Goal: Task Accomplishment & Management: Manage account settings

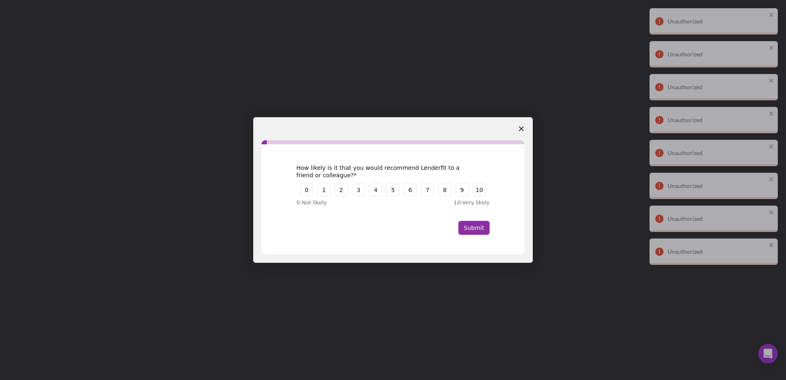
click at [523, 126] on icon "Close survey" at bounding box center [521, 128] width 5 height 5
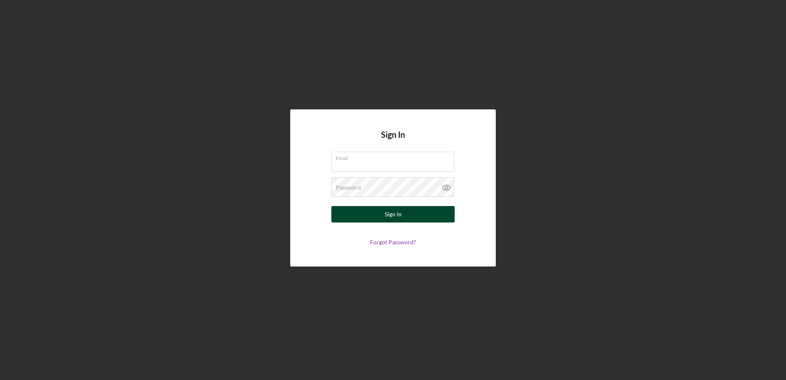
type input "juan@elpajarocdc.org"
click at [397, 214] on div "Sign In" at bounding box center [393, 214] width 17 height 16
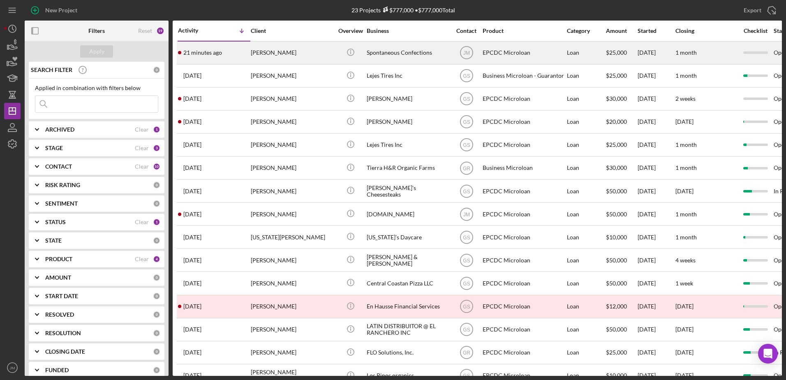
click at [391, 50] on div "Spontaneous Confections" at bounding box center [408, 53] width 82 height 22
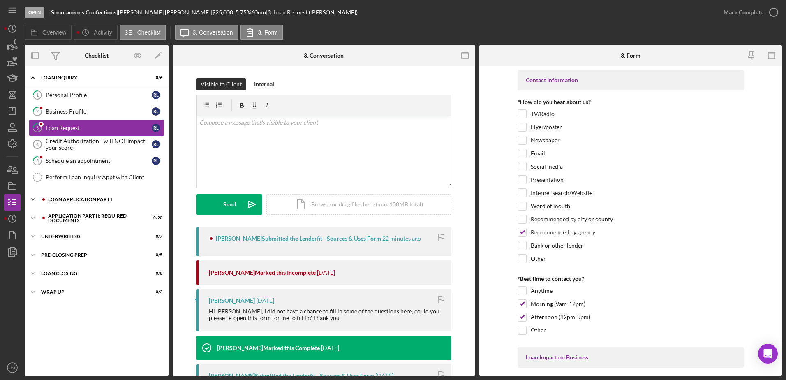
click at [32, 199] on icon "Icon/Expander" at bounding box center [33, 199] width 16 height 16
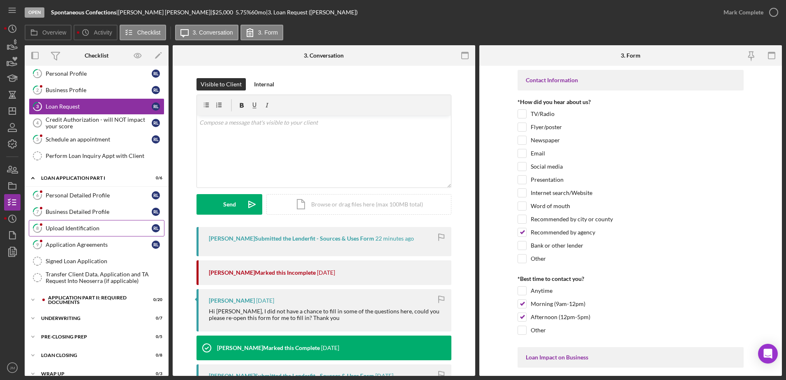
scroll to position [32, 0]
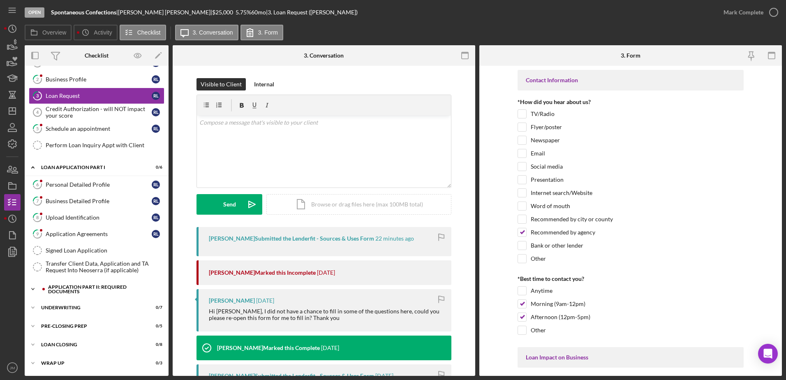
click at [32, 288] on icon "Icon/Expander" at bounding box center [33, 289] width 16 height 16
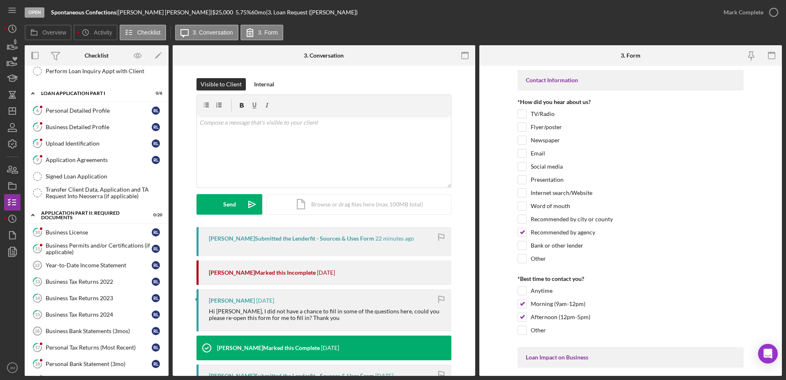
scroll to position [114, 0]
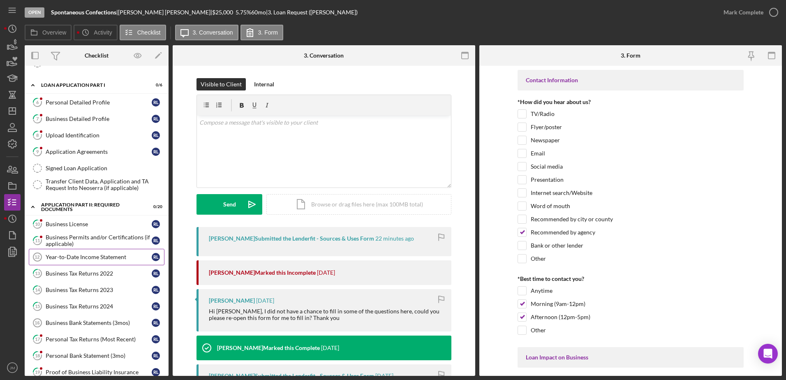
click at [90, 257] on div "Year-to-Date Income Statement" at bounding box center [99, 257] width 106 height 7
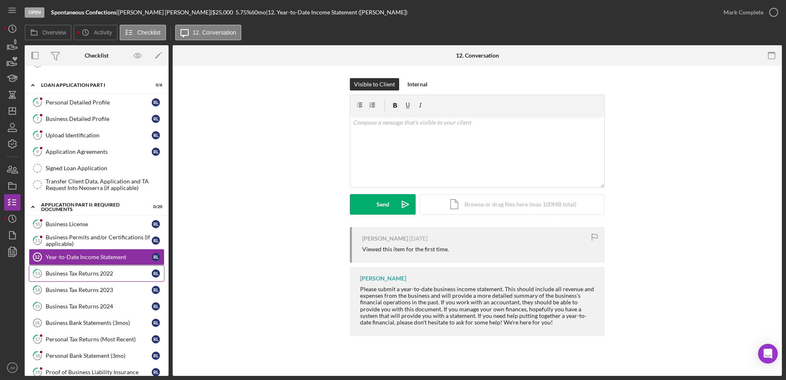
click at [74, 273] on div "Business Tax Returns 2022" at bounding box center [99, 273] width 106 height 7
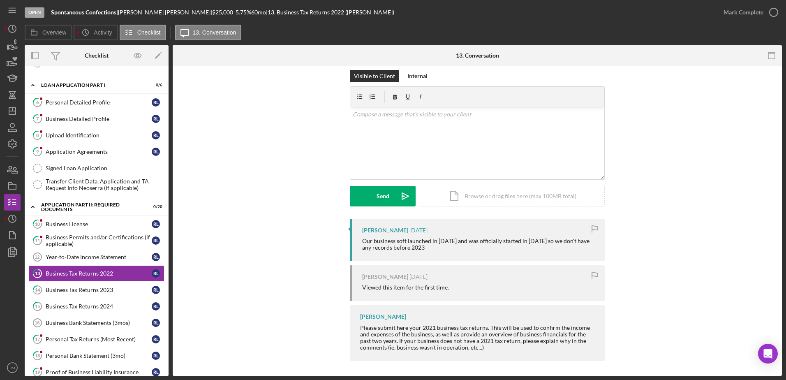
scroll to position [10, 0]
click at [89, 294] on link "14 Business Tax Returns 2023 R L" at bounding box center [97, 290] width 136 height 16
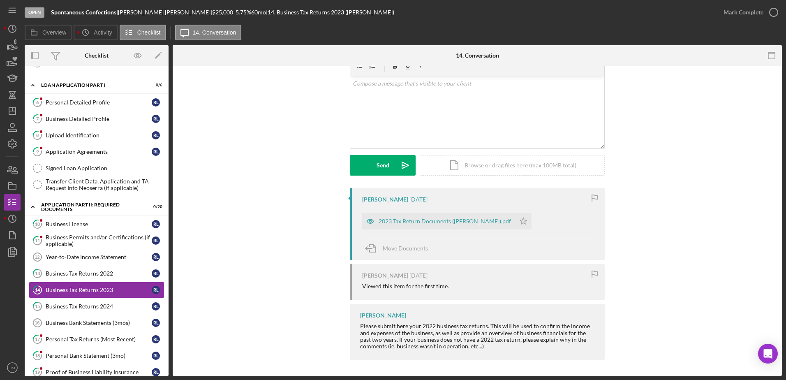
scroll to position [39, 0]
click at [84, 305] on div "Business Tax Returns 2024" at bounding box center [99, 306] width 106 height 7
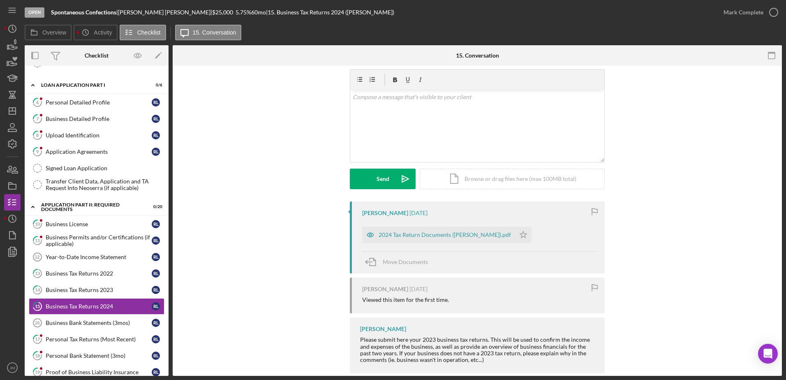
scroll to position [39, 0]
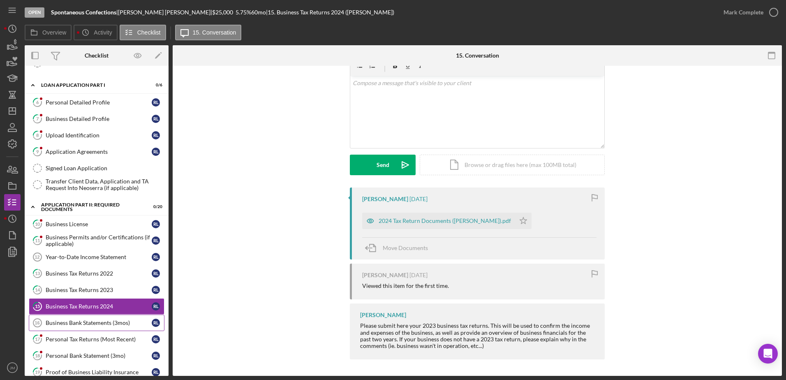
click at [92, 321] on div "Business Bank Statements (3mos)" at bounding box center [99, 322] width 106 height 7
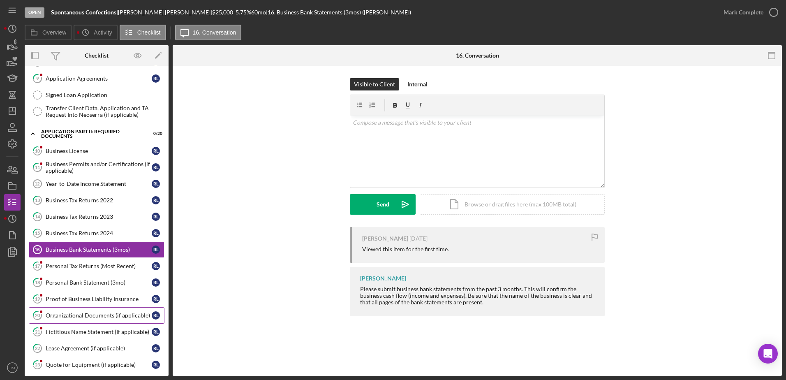
scroll to position [197, 0]
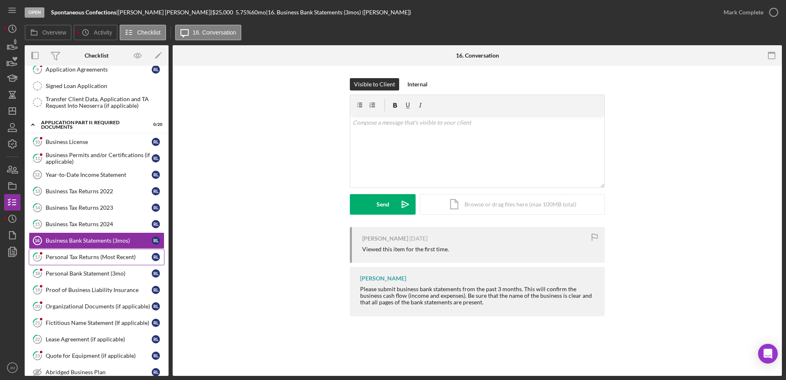
click at [95, 259] on div "Personal Tax Returns (Most Recent)" at bounding box center [99, 257] width 106 height 7
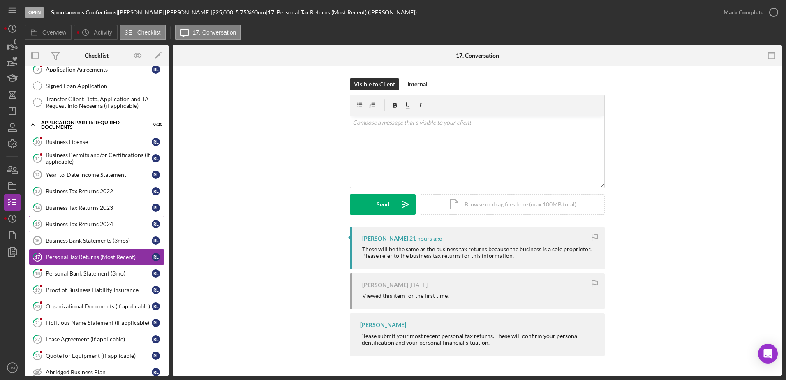
click at [95, 223] on div "Business Tax Returns 2024" at bounding box center [99, 224] width 106 height 7
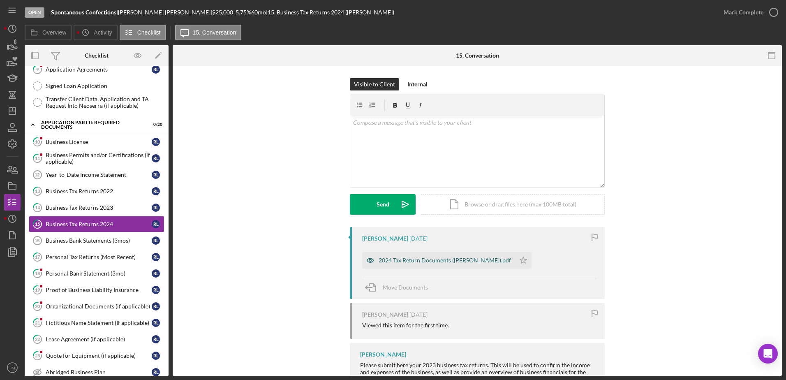
click at [415, 260] on div "2024 Tax Return Documents ([PERSON_NAME]).pdf" at bounding box center [445, 260] width 132 height 7
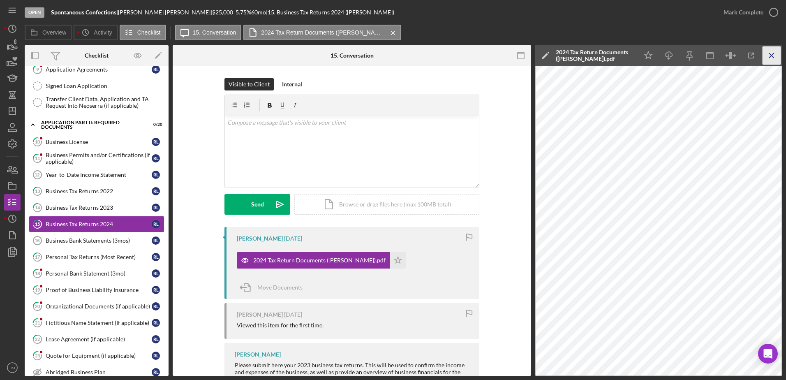
click at [772, 57] on icon "Icon/Menu Close" at bounding box center [772, 55] width 19 height 19
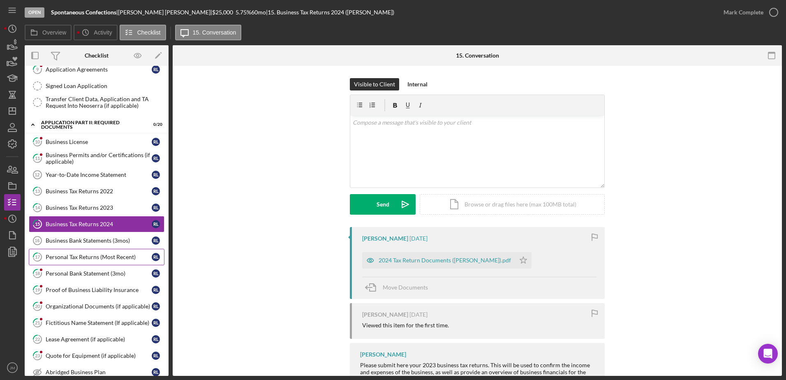
drag, startPoint x: 110, startPoint y: 257, endPoint x: 116, endPoint y: 257, distance: 6.2
click at [110, 257] on div "Personal Tax Returns (Most Recent)" at bounding box center [99, 257] width 106 height 7
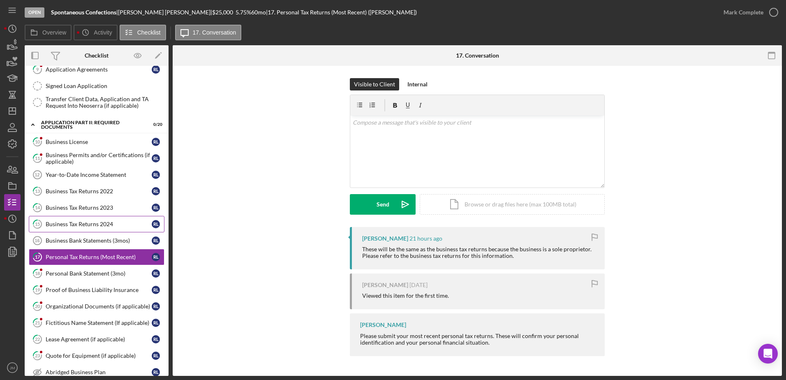
click at [71, 225] on div "Business Tax Returns 2024" at bounding box center [99, 224] width 106 height 7
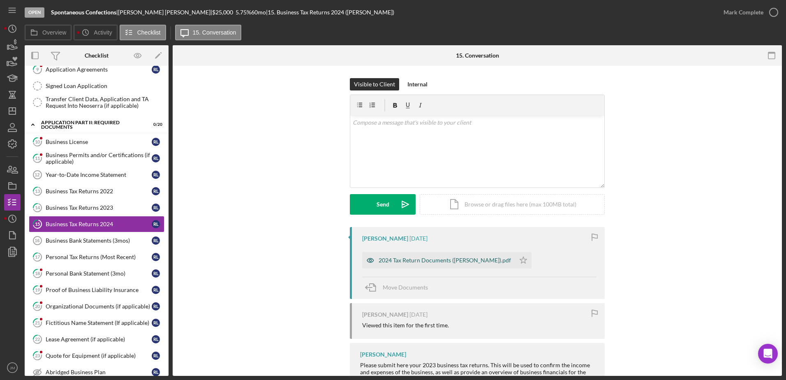
click at [425, 263] on div "2024 Tax Return Documents ([PERSON_NAME]).pdf" at bounding box center [445, 260] width 132 height 7
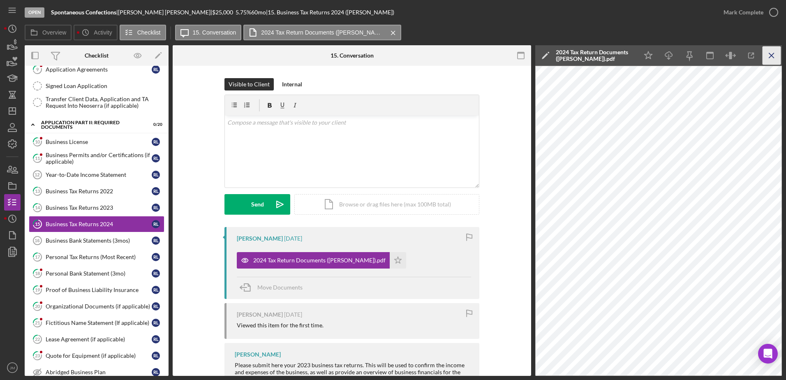
click at [769, 54] on icon "Icon/Menu Close" at bounding box center [772, 55] width 19 height 19
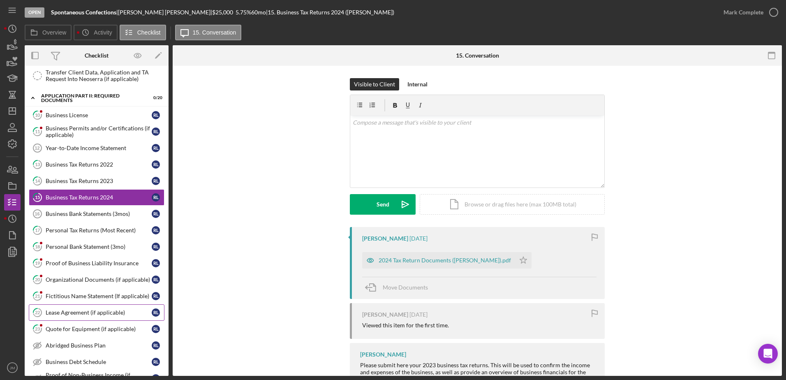
scroll to position [238, 0]
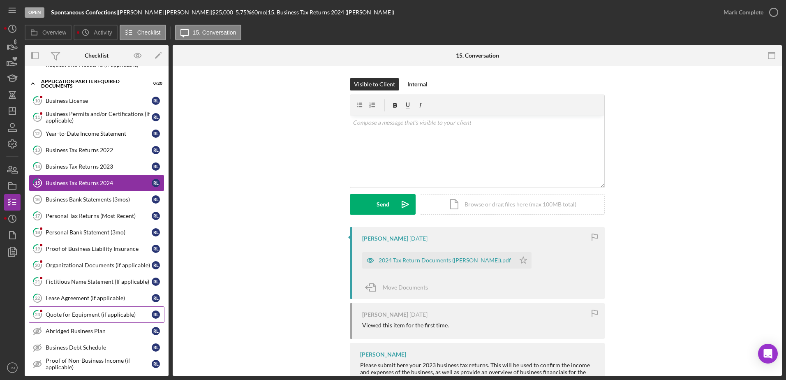
click at [77, 317] on div "Quote for Equipment (if applicable)" at bounding box center [99, 314] width 106 height 7
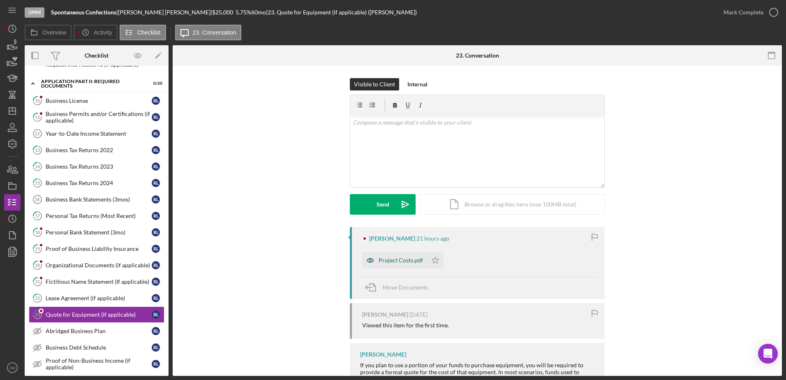
click at [390, 257] on div "Project Costs.pdf" at bounding box center [401, 260] width 44 height 7
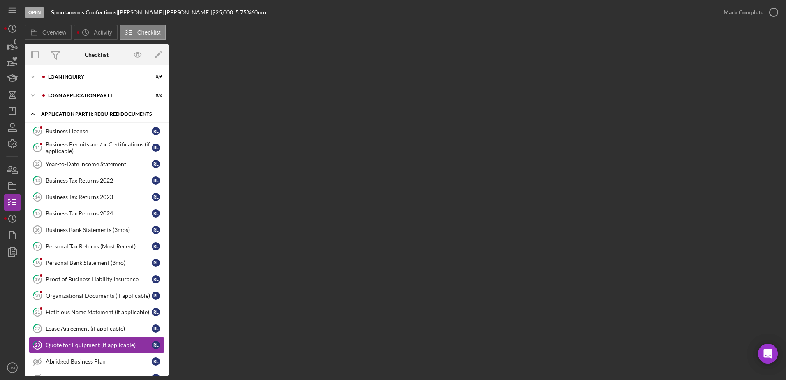
click at [28, 111] on icon "Icon/Expander" at bounding box center [33, 114] width 16 height 16
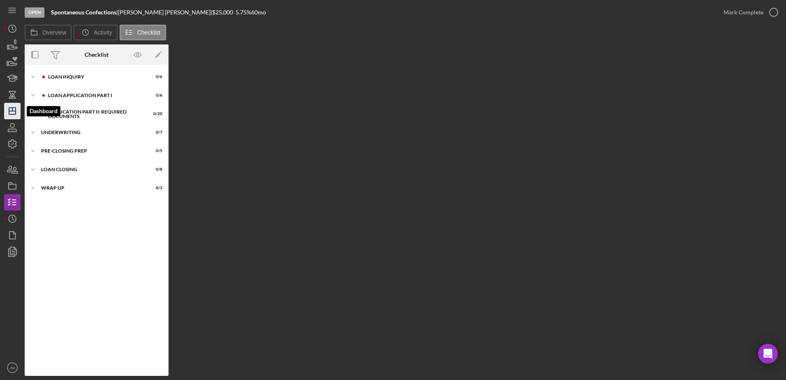
click at [11, 114] on polygon "button" at bounding box center [12, 111] width 7 height 7
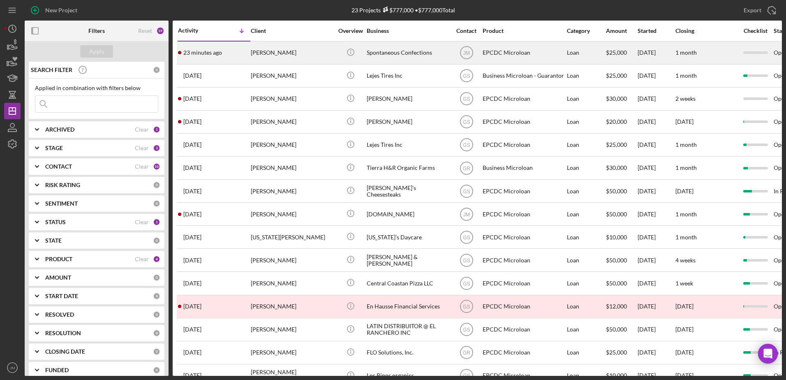
click at [303, 50] on div "[PERSON_NAME]" at bounding box center [292, 53] width 82 height 22
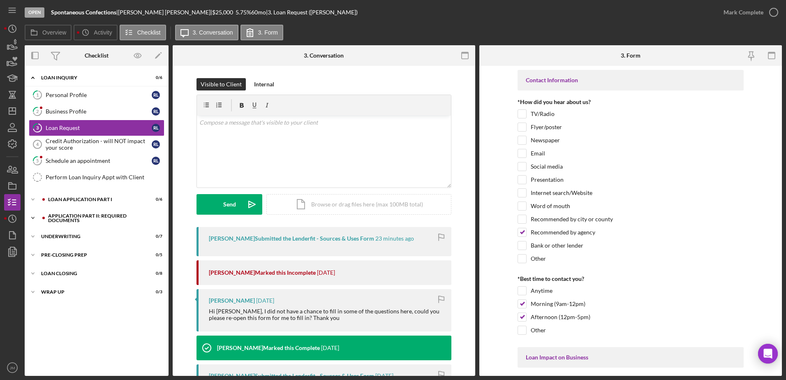
drag, startPoint x: 33, startPoint y: 220, endPoint x: 40, endPoint y: 220, distance: 7.4
click at [33, 220] on icon "Icon/Expander" at bounding box center [33, 218] width 16 height 16
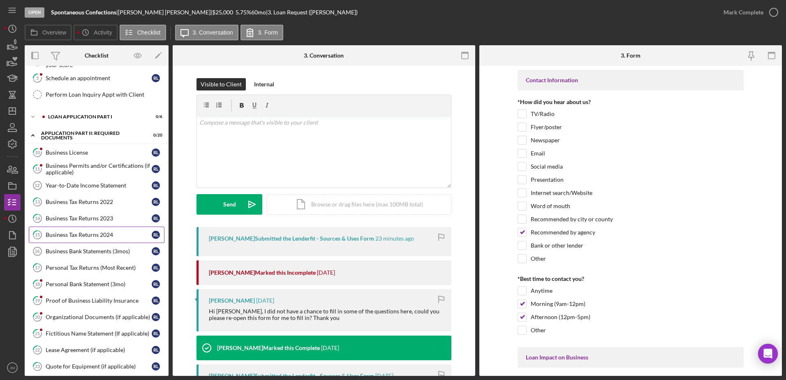
scroll to position [206, 0]
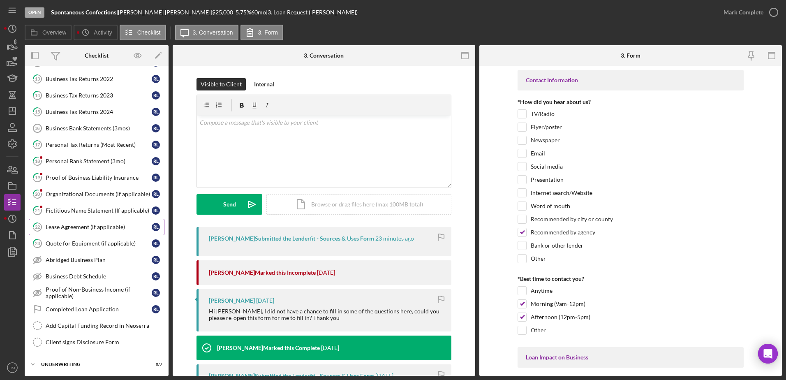
click at [55, 228] on div "Lease Agreement (if applicable)" at bounding box center [99, 227] width 106 height 7
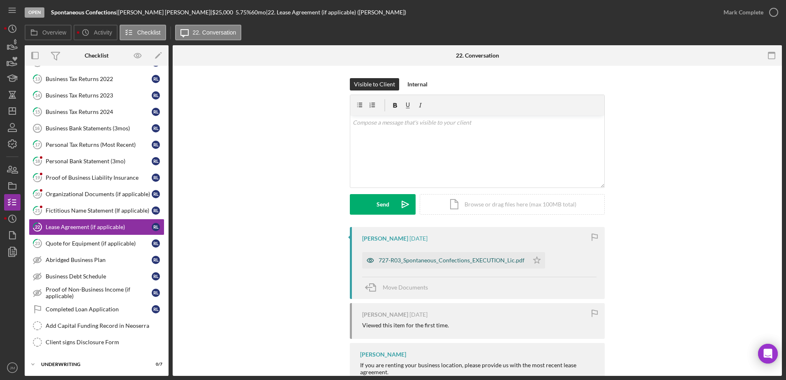
click at [420, 257] on div "727-R03_Spontaneous_Confections_EXECUTION_Lic.pdf" at bounding box center [445, 260] width 167 height 16
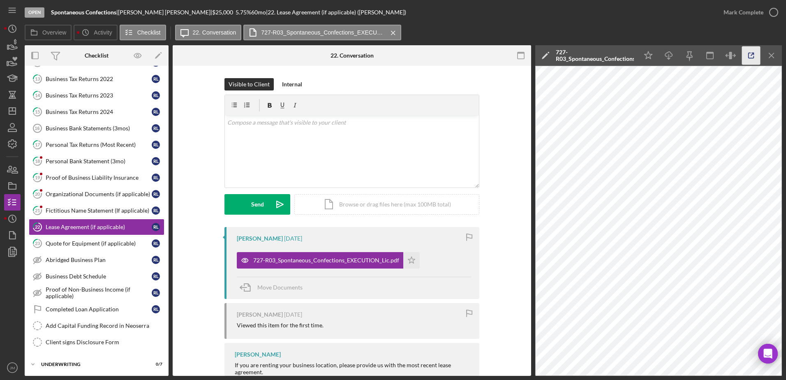
click at [749, 52] on icon "button" at bounding box center [751, 55] width 19 height 19
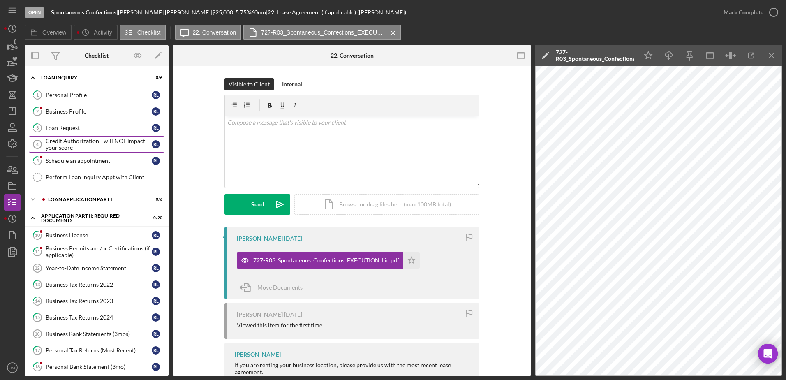
drag, startPoint x: 71, startPoint y: 115, endPoint x: 118, endPoint y: 141, distance: 53.5
click at [71, 115] on div "Business Profile" at bounding box center [99, 111] width 106 height 7
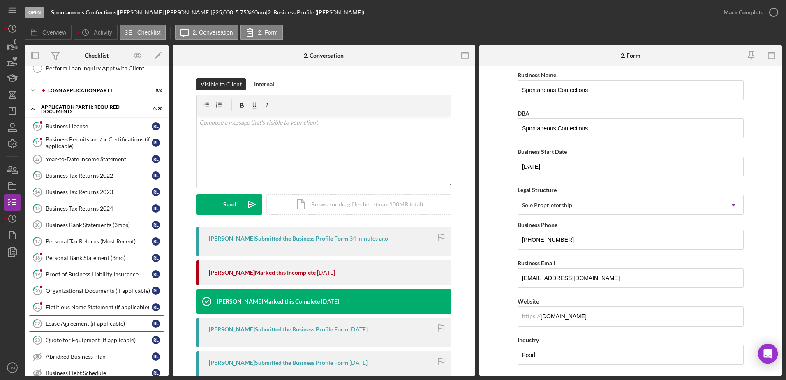
scroll to position [123, 0]
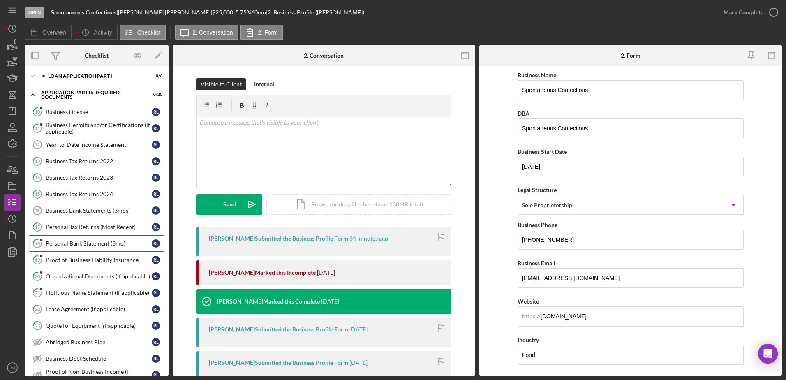
click at [93, 247] on link "18 Personal Bank Statement (3mo) [PERSON_NAME]" at bounding box center [97, 243] width 136 height 16
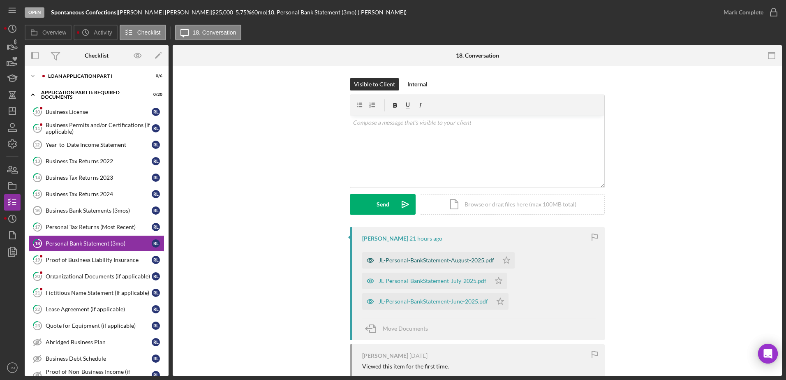
click at [478, 259] on div "JL-Personal-BankStatement-August-2025.pdf" at bounding box center [437, 260] width 116 height 7
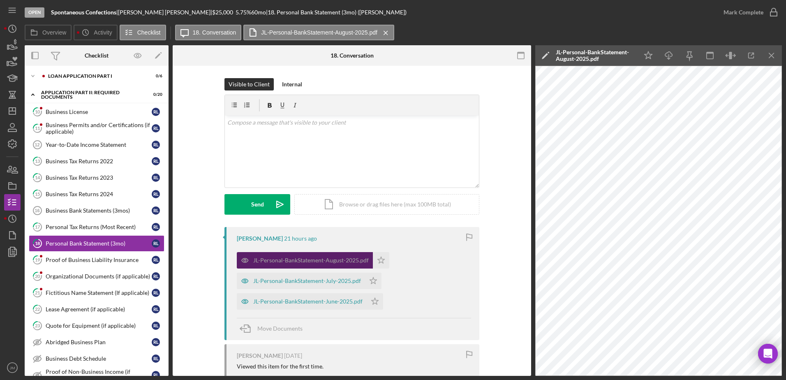
click at [300, 259] on div "JL-Personal-BankStatement-August-2025.pdf" at bounding box center [311, 260] width 116 height 7
click at [326, 283] on div "JL-Personal-BankStatement-July-2025.pdf" at bounding box center [307, 281] width 108 height 7
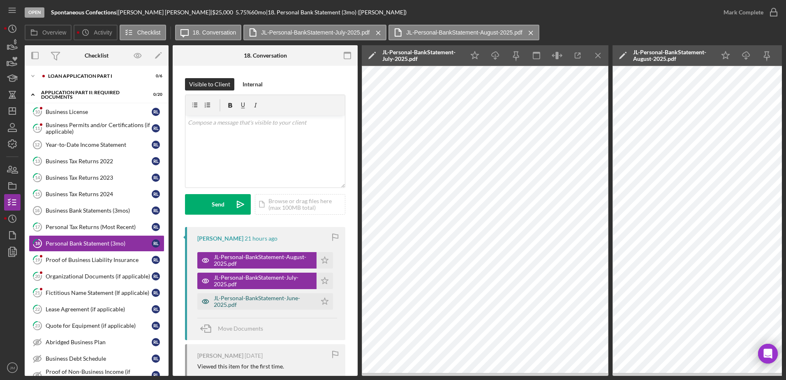
click at [268, 298] on div "JL-Personal-BankStatement-June-2025.pdf" at bounding box center [263, 301] width 99 height 13
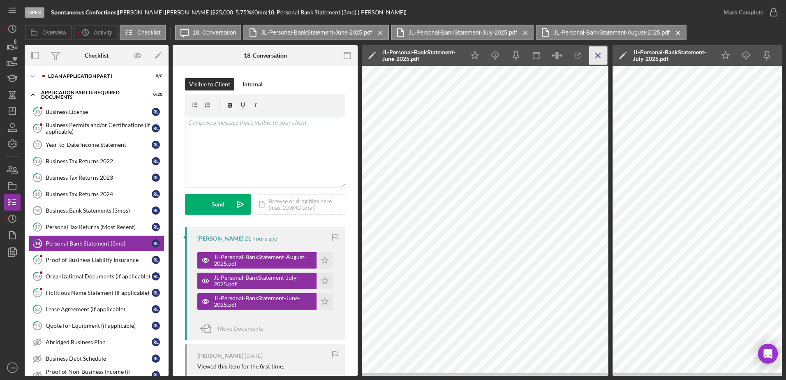
drag, startPoint x: 598, startPoint y: 57, endPoint x: 597, endPoint y: 62, distance: 5.1
click at [598, 57] on icon "Icon/Menu Close" at bounding box center [598, 55] width 19 height 19
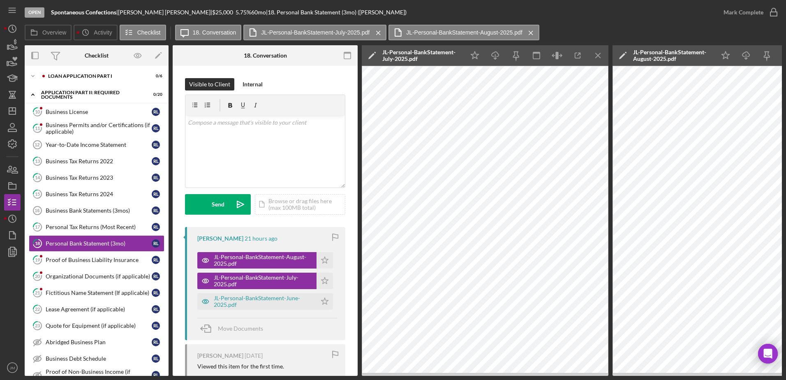
drag, startPoint x: 599, startPoint y: 56, endPoint x: 600, endPoint y: 65, distance: 9.1
click at [599, 56] on icon "Icon/Menu Close" at bounding box center [598, 55] width 19 height 19
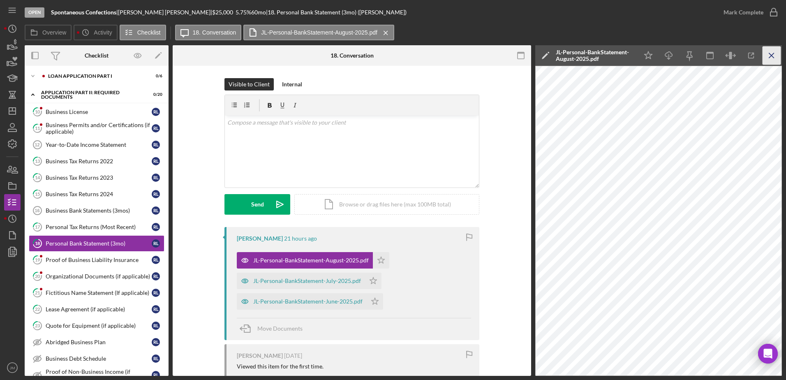
click at [773, 56] on icon "Icon/Menu Close" at bounding box center [772, 55] width 19 height 19
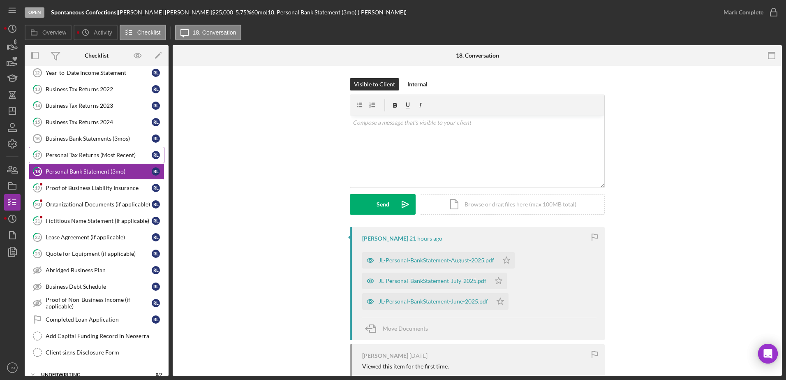
scroll to position [164, 0]
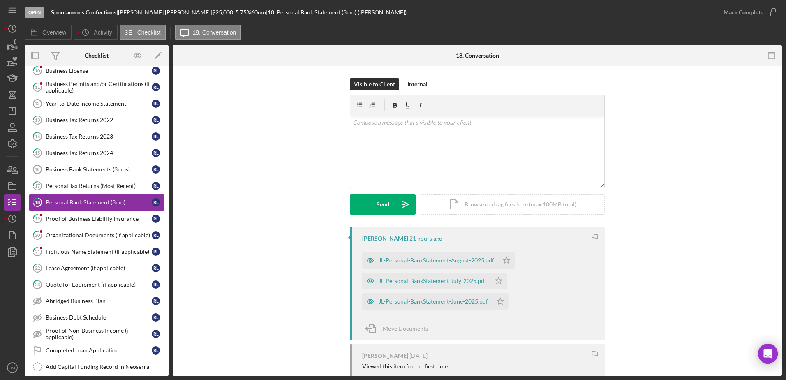
click at [86, 201] on div "Personal Bank Statement (3mo)" at bounding box center [99, 202] width 106 height 7
click at [432, 254] on div "JL-Personal-BankStatement-August-2025.pdf" at bounding box center [430, 260] width 136 height 16
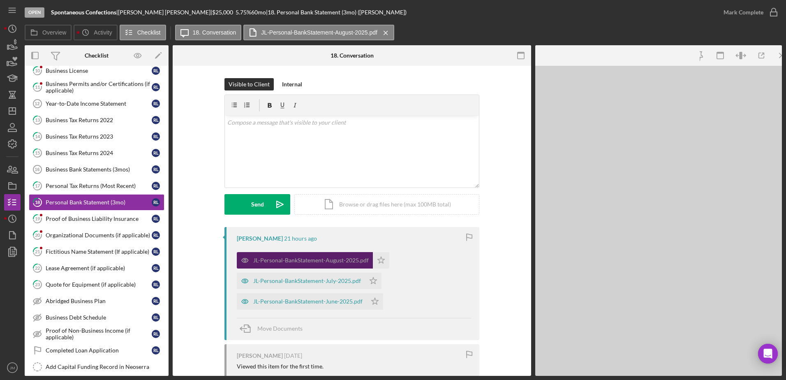
click at [432, 254] on div "JL-Personal-BankStatement-August-2025.pdf Icon/Star JL-Personal-BankStatement-J…" at bounding box center [354, 279] width 234 height 62
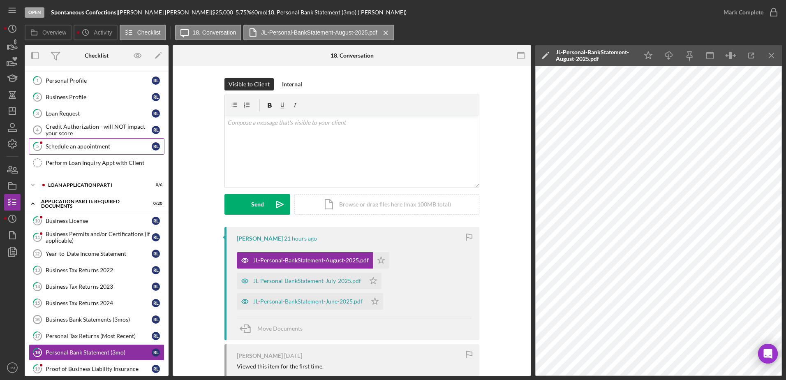
scroll to position [0, 0]
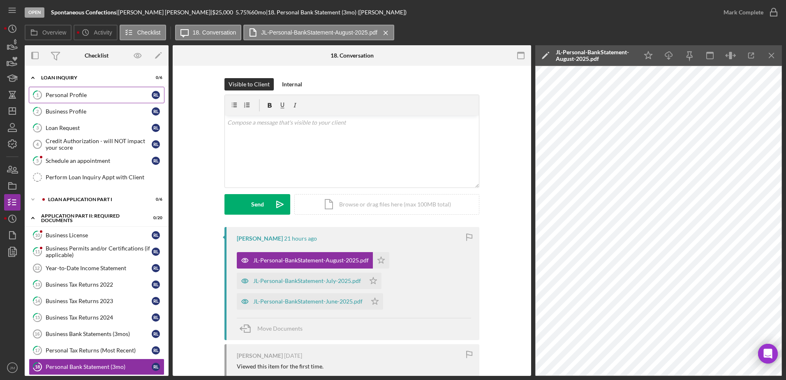
click at [77, 92] on div "Personal Profile" at bounding box center [99, 95] width 106 height 7
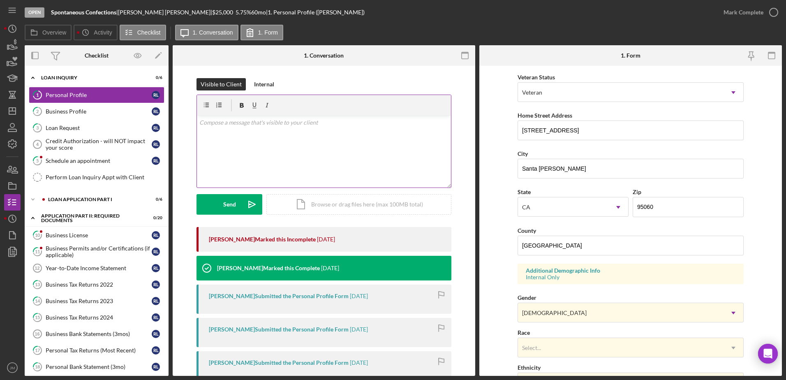
scroll to position [239, 0]
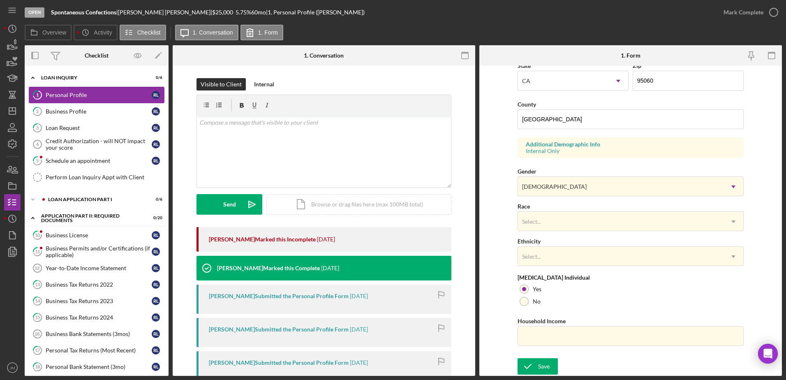
click at [60, 96] on div "Personal Profile" at bounding box center [99, 95] width 106 height 7
drag, startPoint x: 49, startPoint y: 112, endPoint x: 82, endPoint y: 107, distance: 33.2
click at [60, 113] on div "Business Profile" at bounding box center [99, 111] width 106 height 7
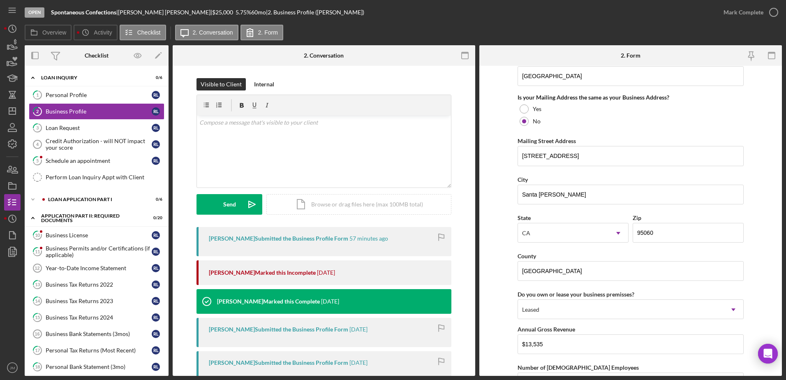
scroll to position [756, 0]
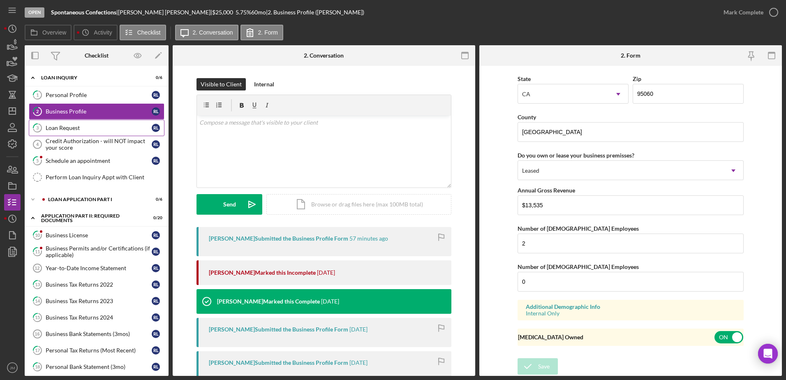
click at [64, 129] on div "Loan Request" at bounding box center [99, 128] width 106 height 7
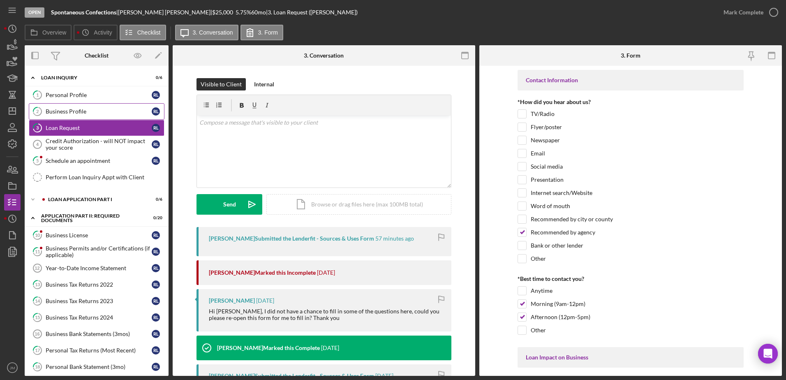
click at [60, 112] on div "Business Profile" at bounding box center [99, 111] width 106 height 7
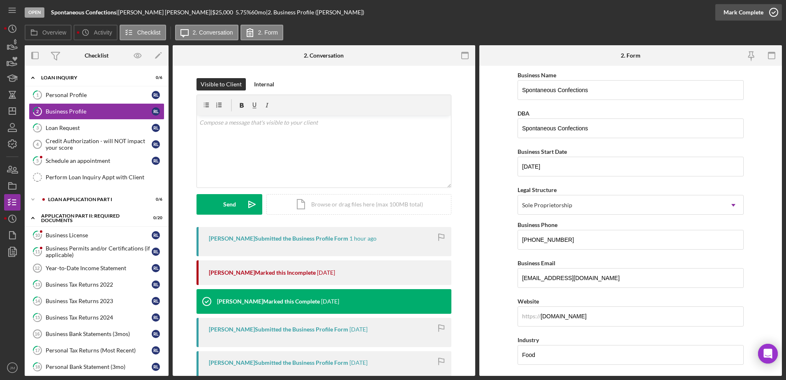
drag, startPoint x: 737, startPoint y: 35, endPoint x: 733, endPoint y: 14, distance: 21.8
click at [737, 35] on div "Overview Icon/History Activity Checklist Icon/Message 2. Conversation 2. Form" at bounding box center [403, 33] width 757 height 16
click at [116, 311] on link "15 Business Tax Returns 2024 [PERSON_NAME]" at bounding box center [97, 317] width 136 height 16
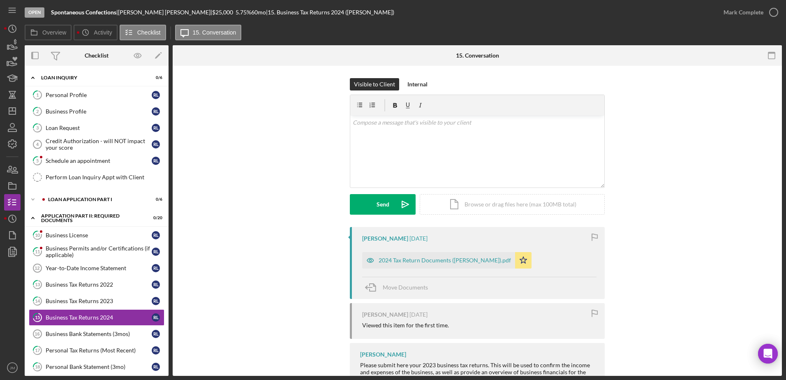
click at [253, 162] on div "Visible to Client Internal v Color teal Color pink Remove color Add row above A…" at bounding box center [477, 152] width 585 height 149
